Goal: Answer question/provide support: Share knowledge or assist other users

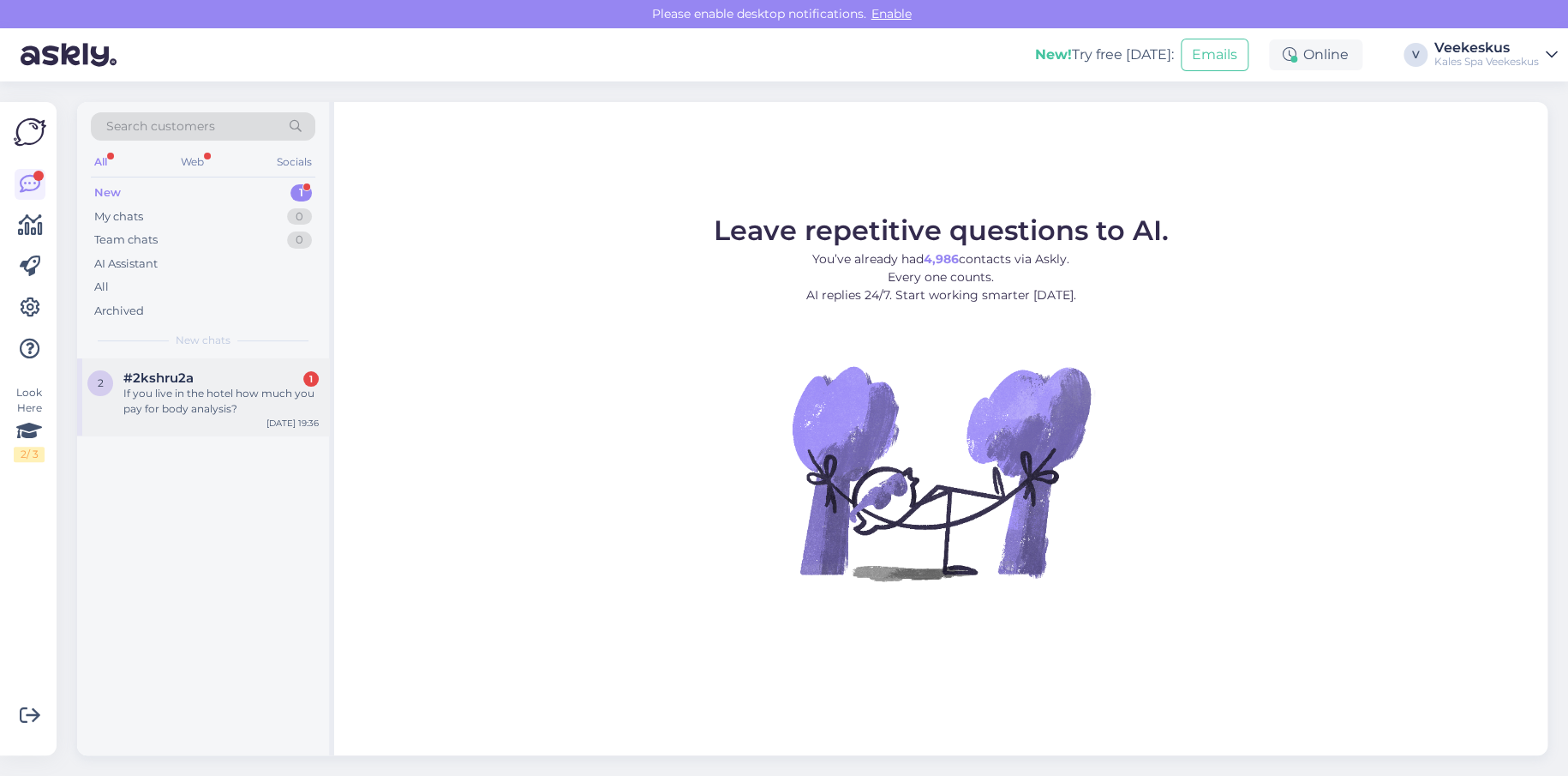
click at [196, 398] on div "If you live in the hotel how much you pay for body analysis?" at bounding box center [220, 402] width 195 height 31
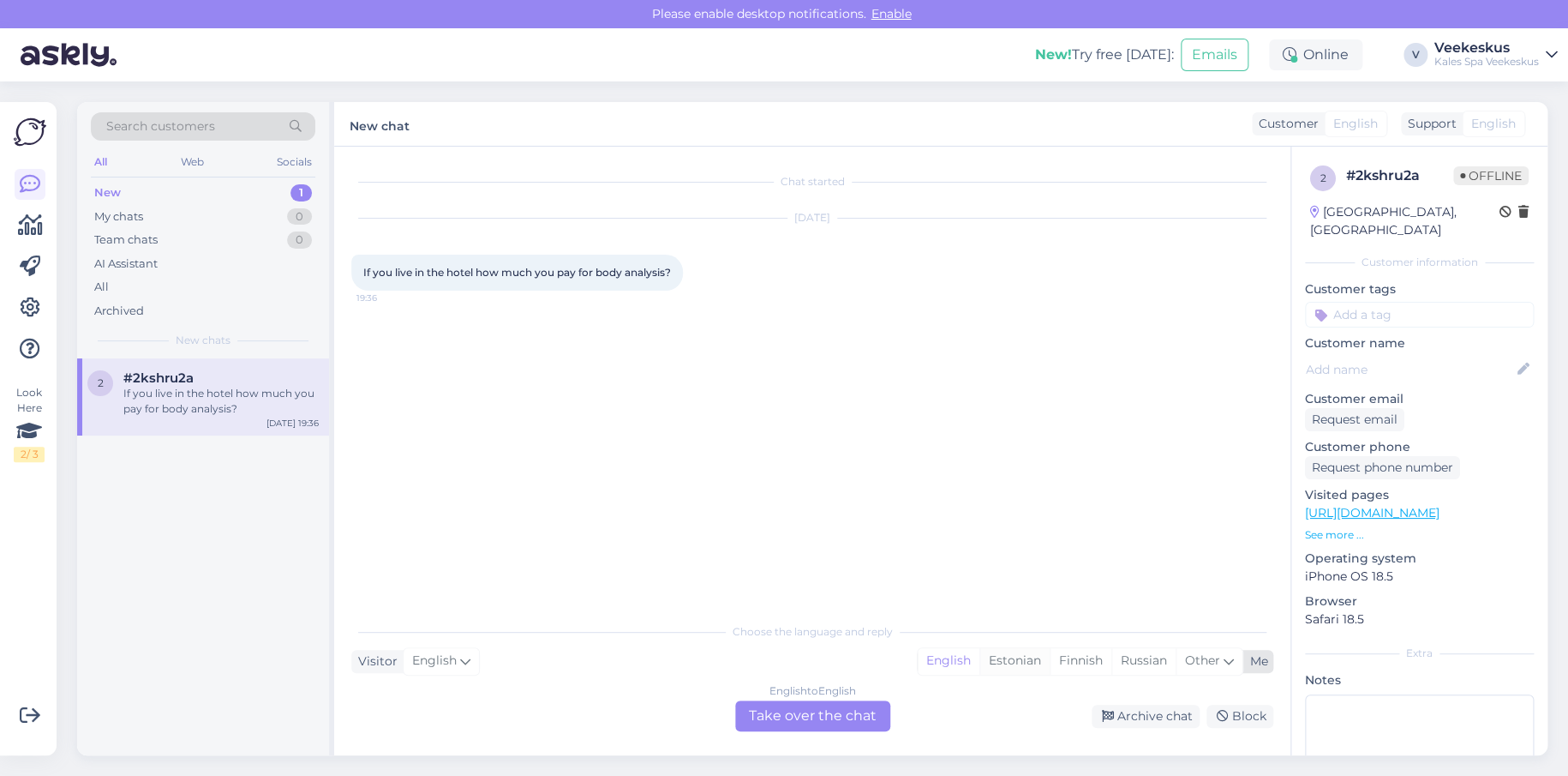
click at [1029, 659] on div "Estonian" at bounding box center [1014, 661] width 70 height 26
click at [888, 718] on div "English to Estonian Take over the chat" at bounding box center [813, 716] width 169 height 31
click at [880, 713] on div "English to Estonian Take over the chat" at bounding box center [813, 716] width 155 height 31
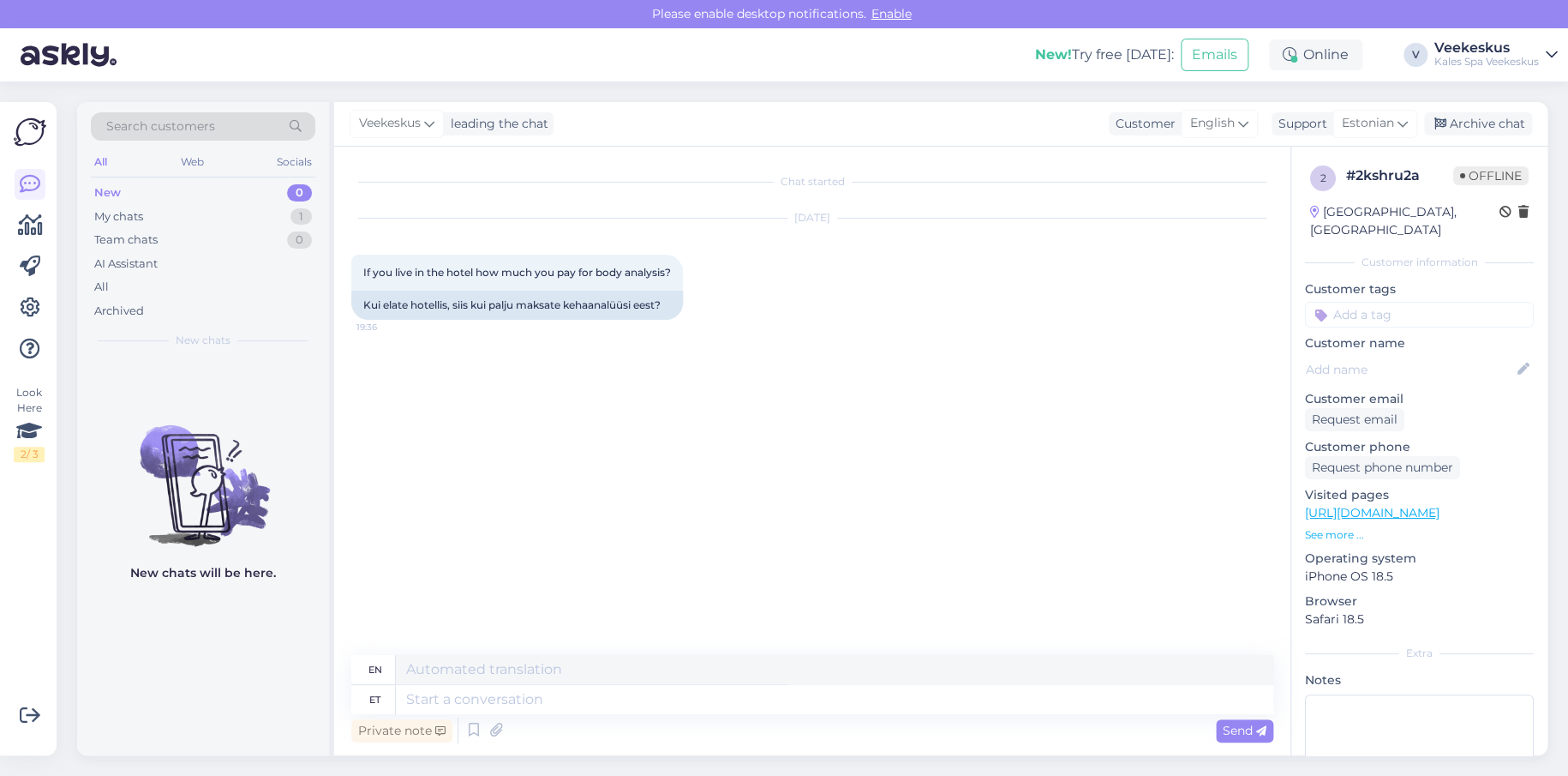
click at [784, 735] on div "Private note Send" at bounding box center [812, 730] width 922 height 33
click at [550, 703] on textarea at bounding box center [834, 699] width 878 height 29
click at [570, 704] on textarea at bounding box center [834, 699] width 878 height 29
type textarea "tere"
type textarea "t"
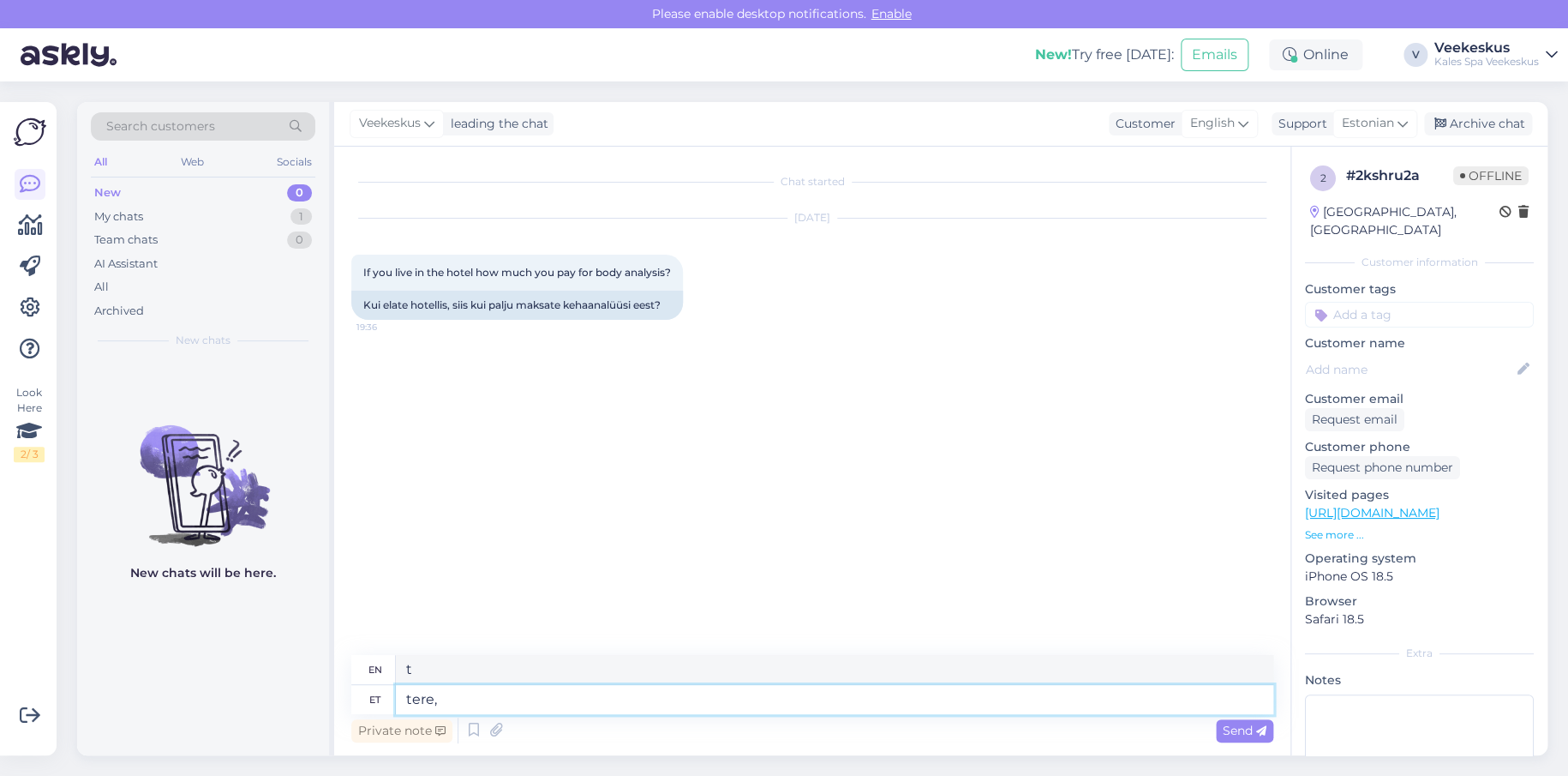
type textarea "tere,"
type textarea "hello,"
type textarea "tere, hotelli"
type textarea "hello, hotel"
type textarea "tere, hotelli [PERSON_NAME]"
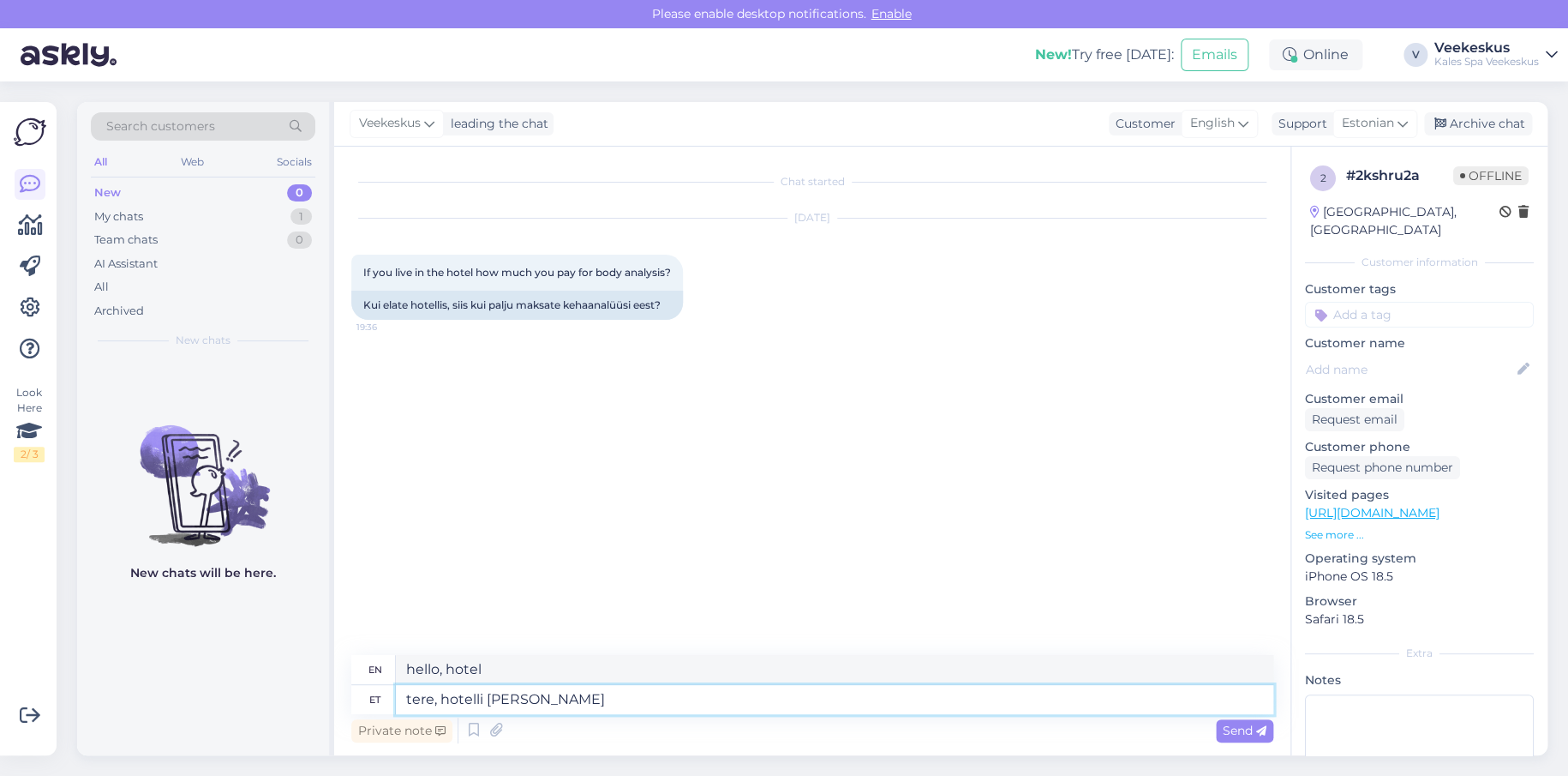
type textarea "Hello, hotel customer."
type textarea "tere, hotelli klientidele"
type textarea "Hello, hotel customers"
type textarea "tere, hotelli klientidele on"
type textarea "Hello, for hotel customers,"
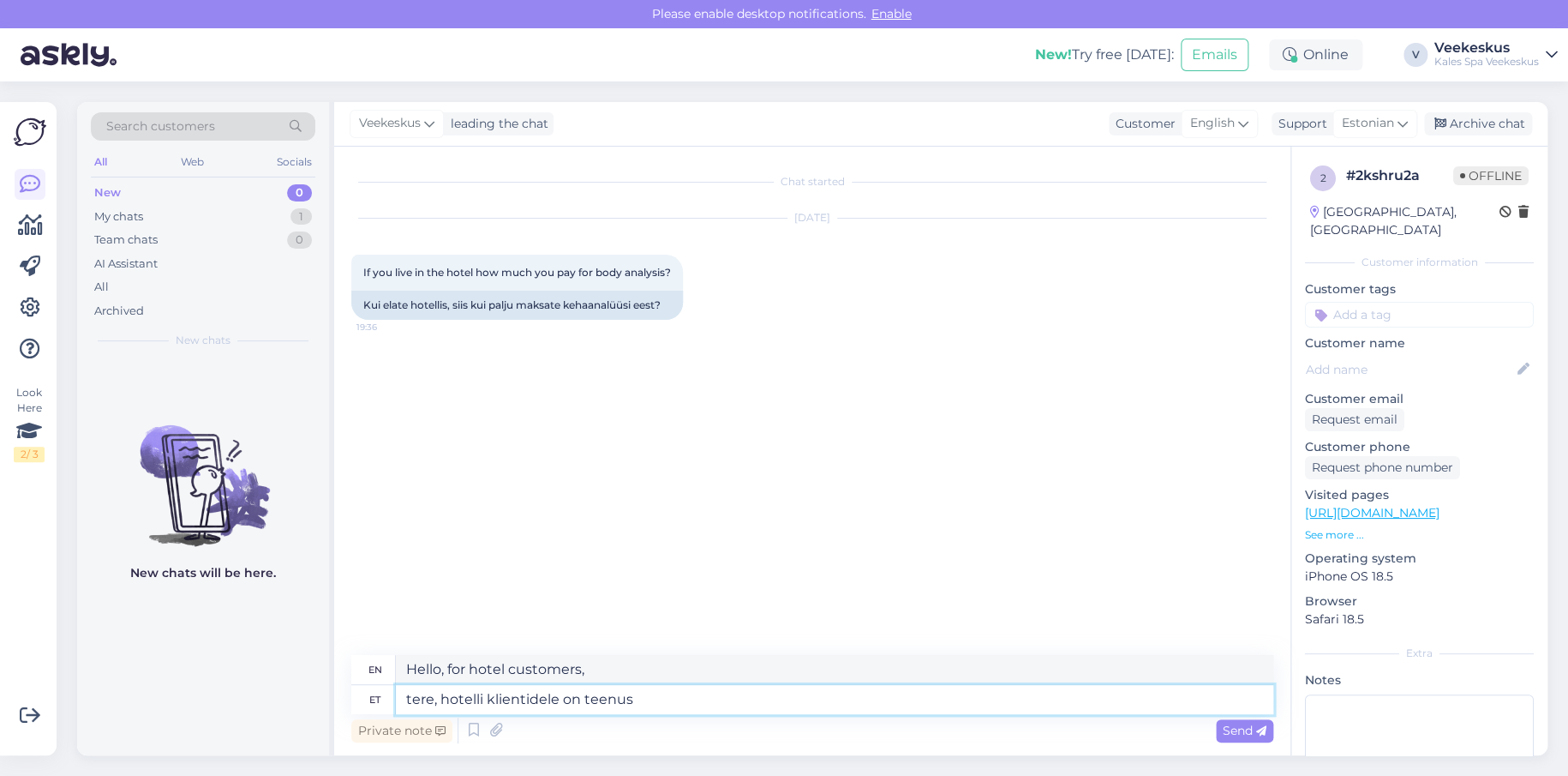
type textarea "tere, hotelli klientidele on teenus"
type textarea "hello, there is a service for hotel customers"
type textarea "tere, hotelli klientidele on teenus -10"
type textarea "hello, the service for hotel customers is -10"
type textarea "tere, hotelli klientidele on teenus -10%"
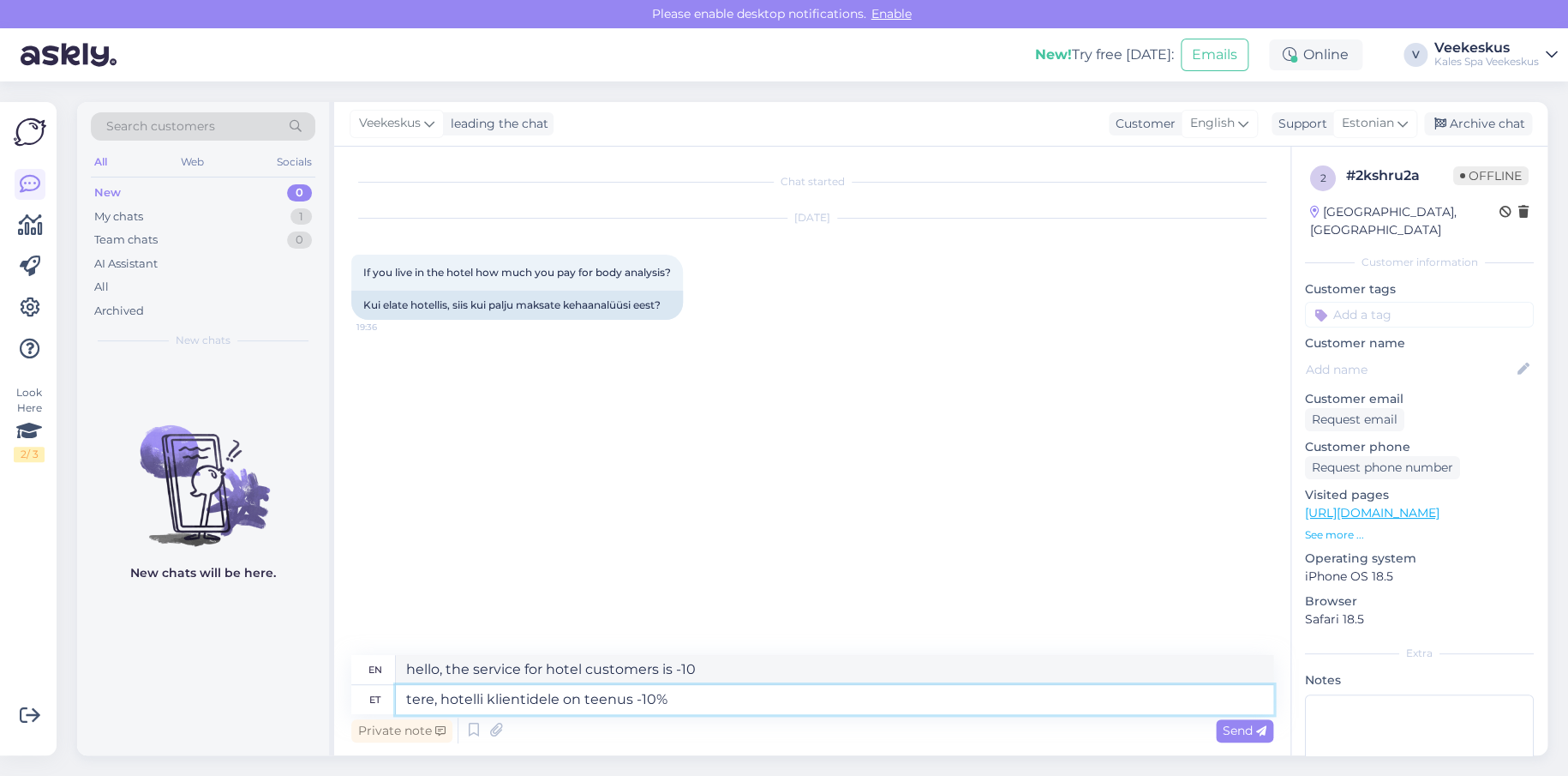
type textarea "Hello, the service is -10% for hotel customers."
type textarea "tere, hotelli klientidele on teenus -10%"
click at [1266, 719] on div "Send" at bounding box center [1244, 730] width 57 height 23
